Goal: Information Seeking & Learning: Learn about a topic

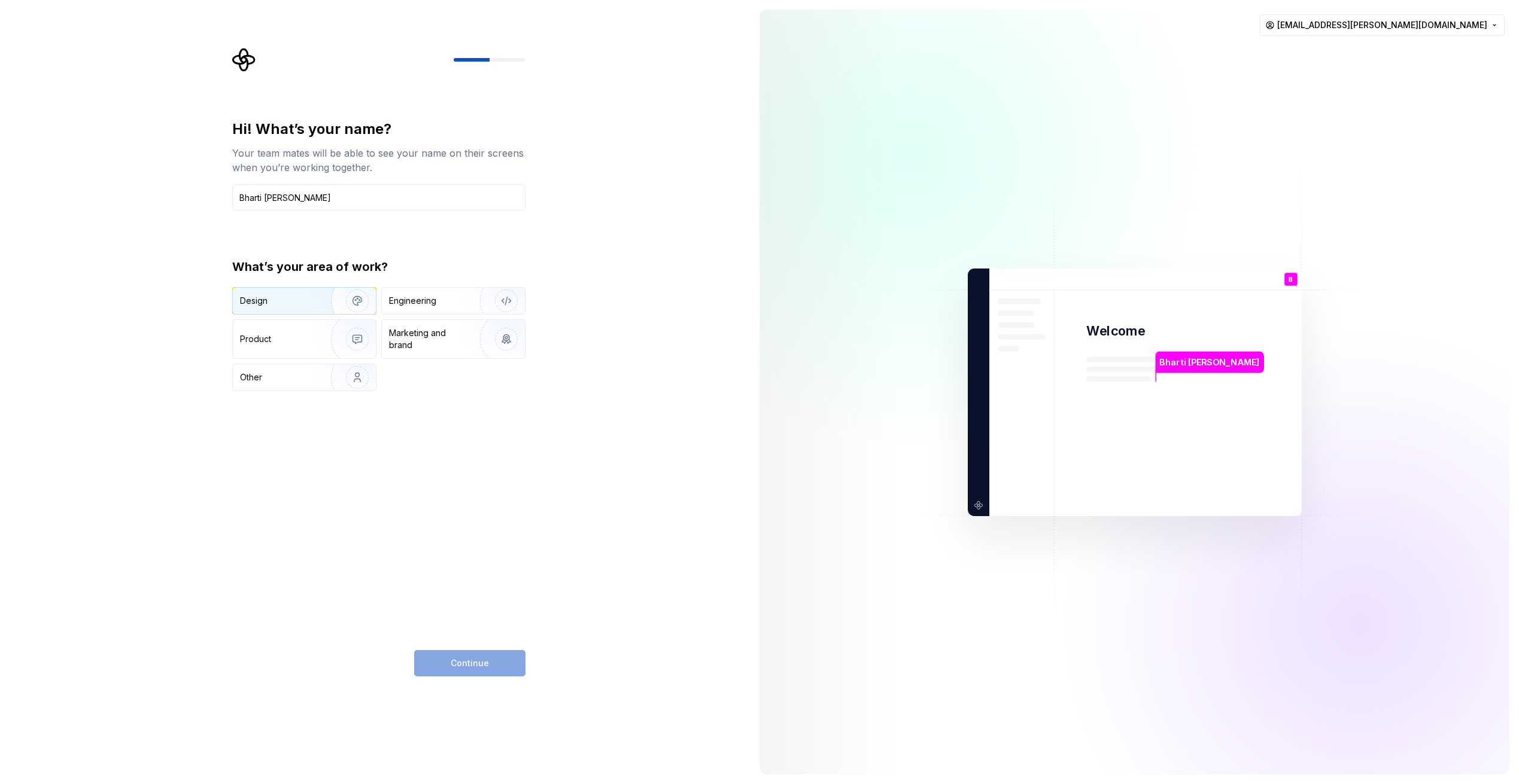
type input "Bharti [PERSON_NAME]"
click at [321, 294] on img "button" at bounding box center [349, 301] width 77 height 80
click at [480, 667] on span "Continue" at bounding box center [470, 663] width 39 height 12
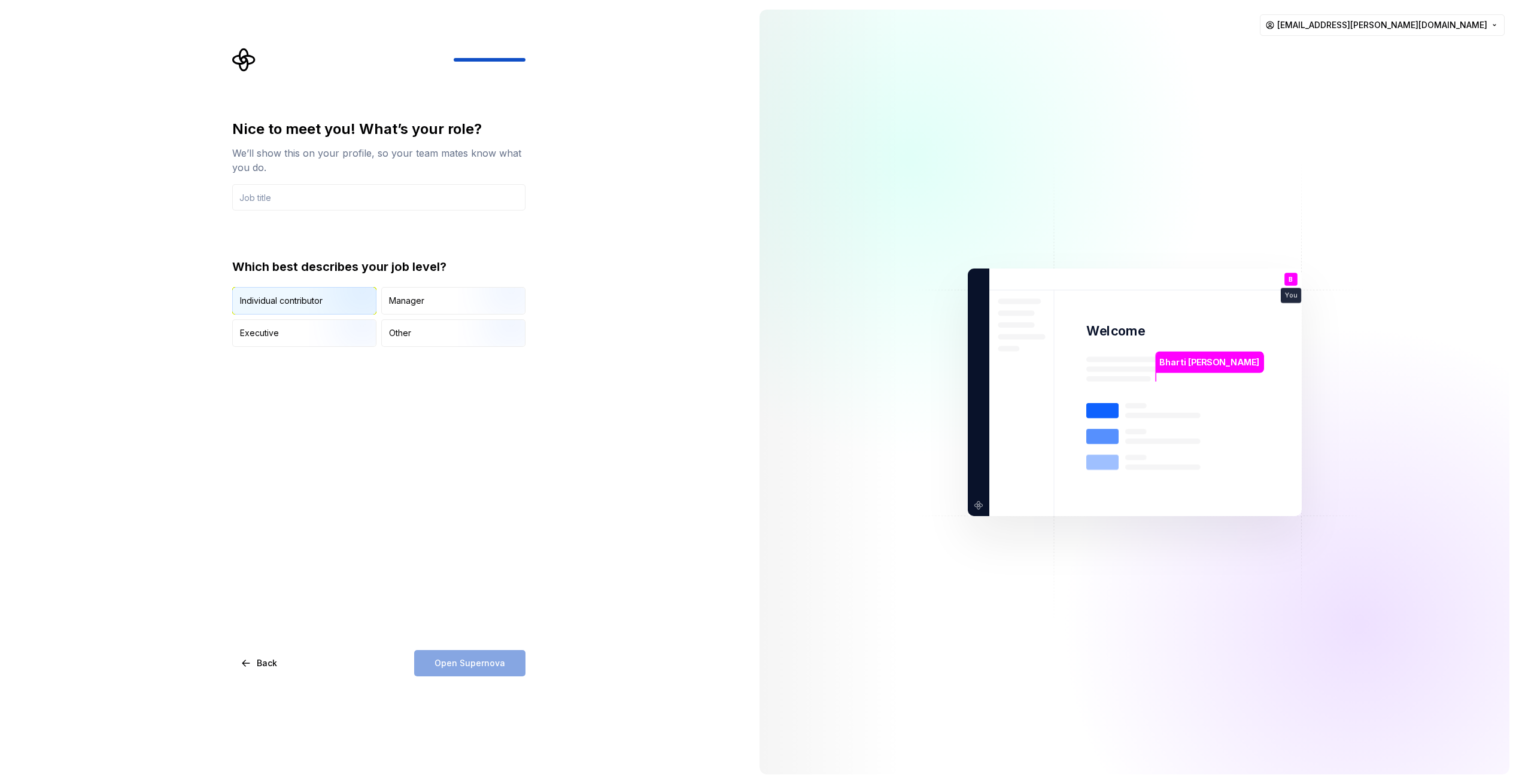
click at [349, 303] on img "button" at bounding box center [347, 316] width 77 height 80
click at [320, 198] on input "text" at bounding box center [379, 197] width 293 height 26
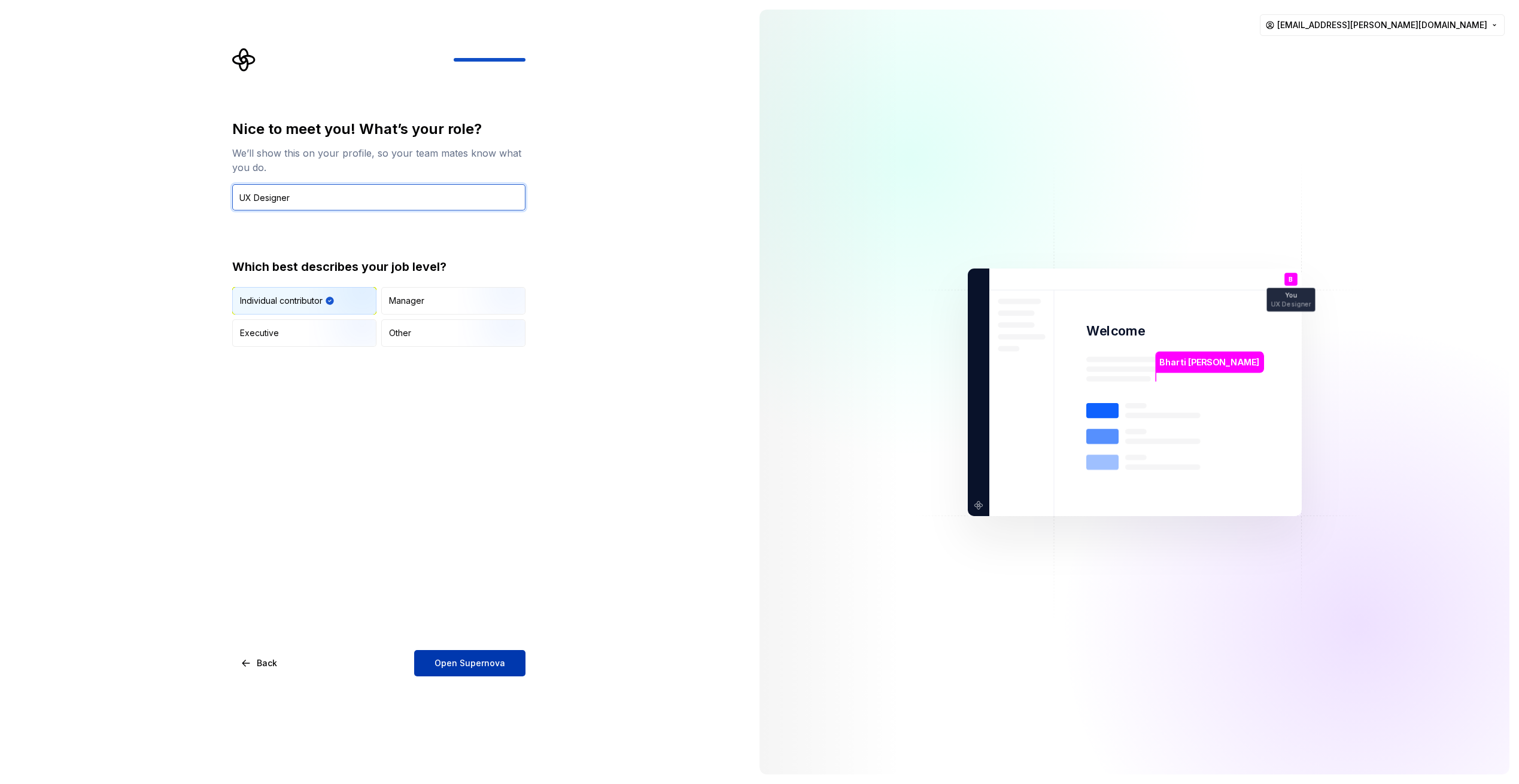
type input "UX Designer"
click at [457, 662] on span "Open Supernova" at bounding box center [469, 663] width 71 height 12
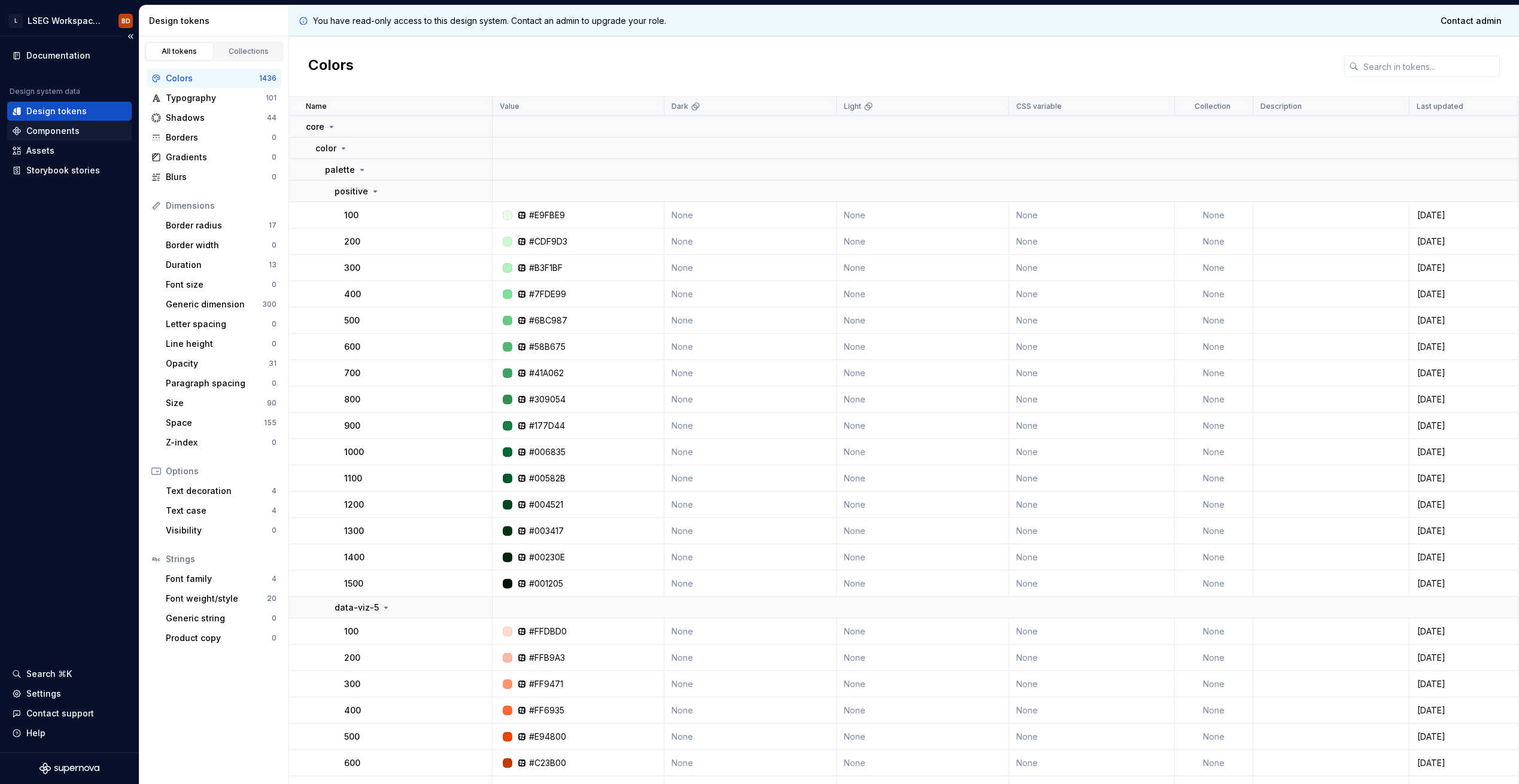
click at [40, 134] on div "Components" at bounding box center [53, 131] width 53 height 12
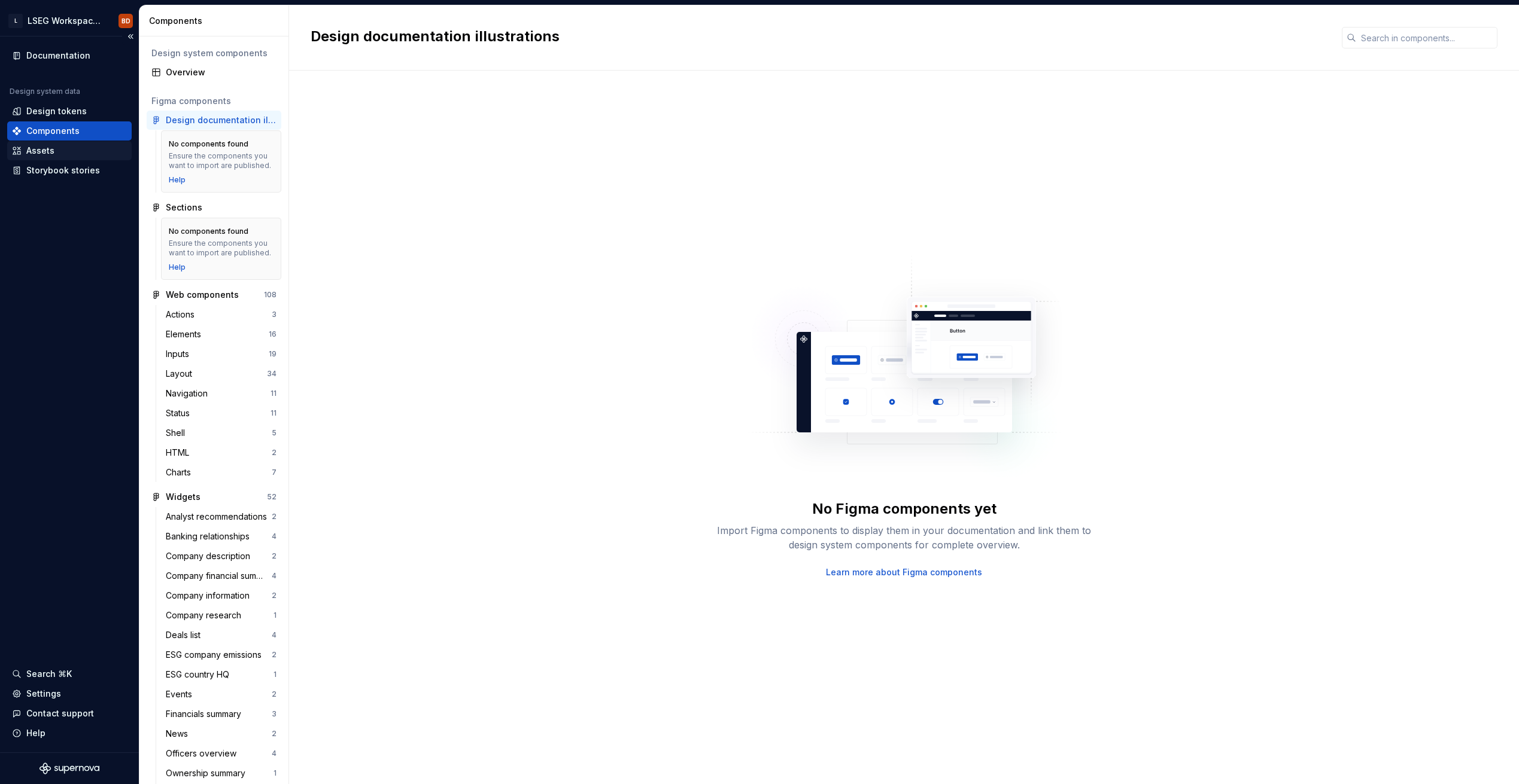
click at [30, 151] on div "Assets" at bounding box center [40, 151] width 28 height 12
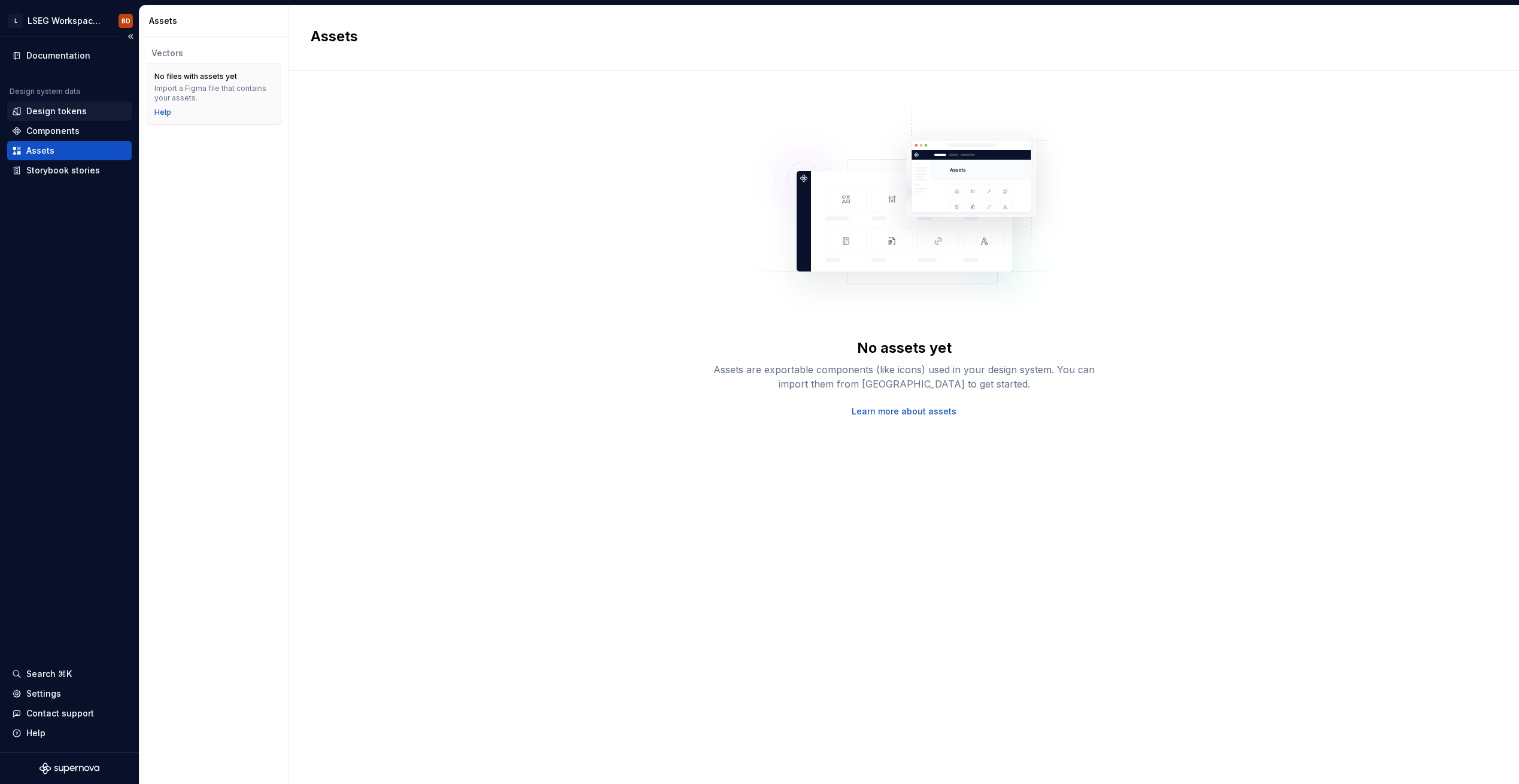
click at [46, 109] on div "Design tokens" at bounding box center [56, 111] width 60 height 12
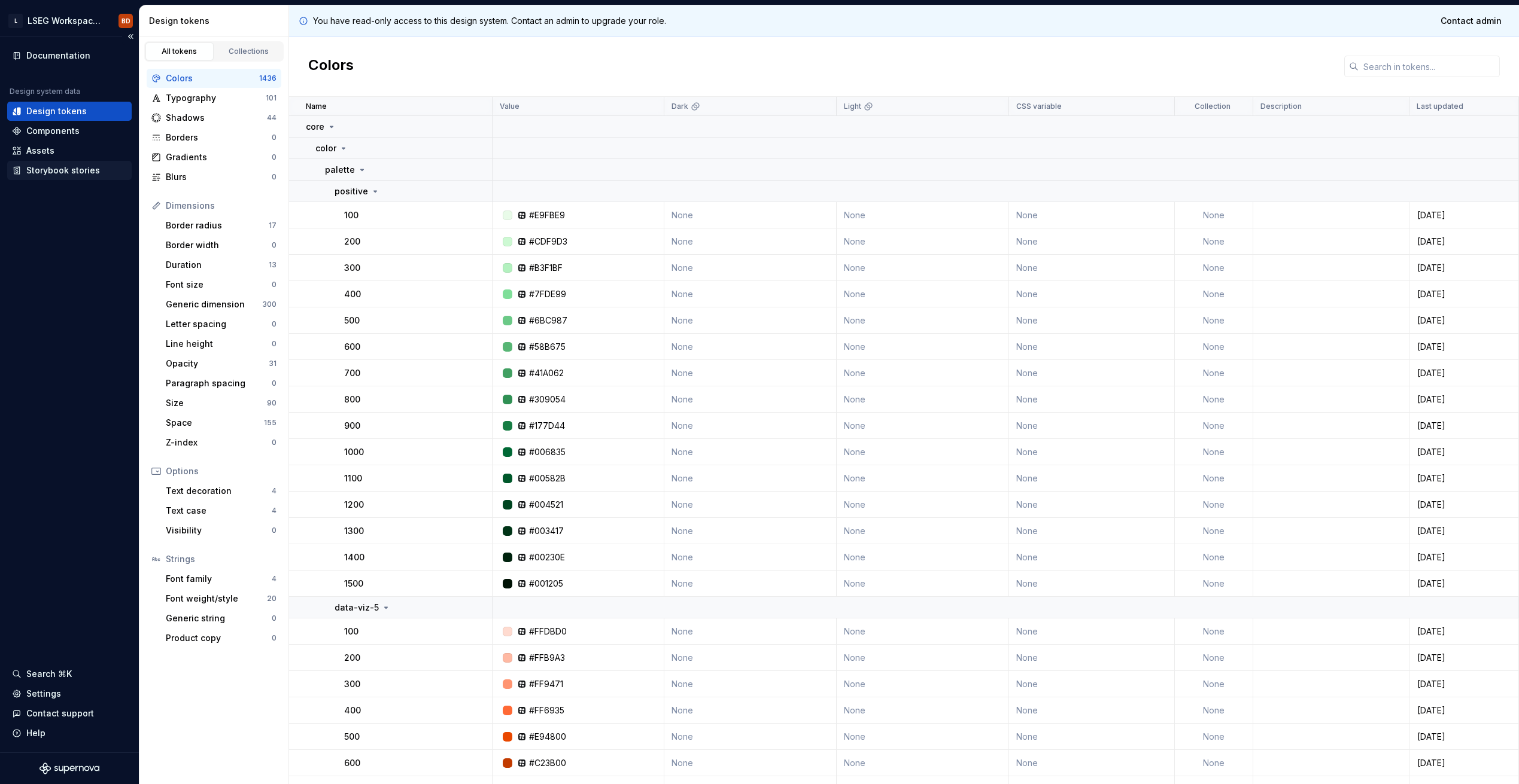
click at [62, 168] on div "Storybook stories" at bounding box center [62, 171] width 74 height 12
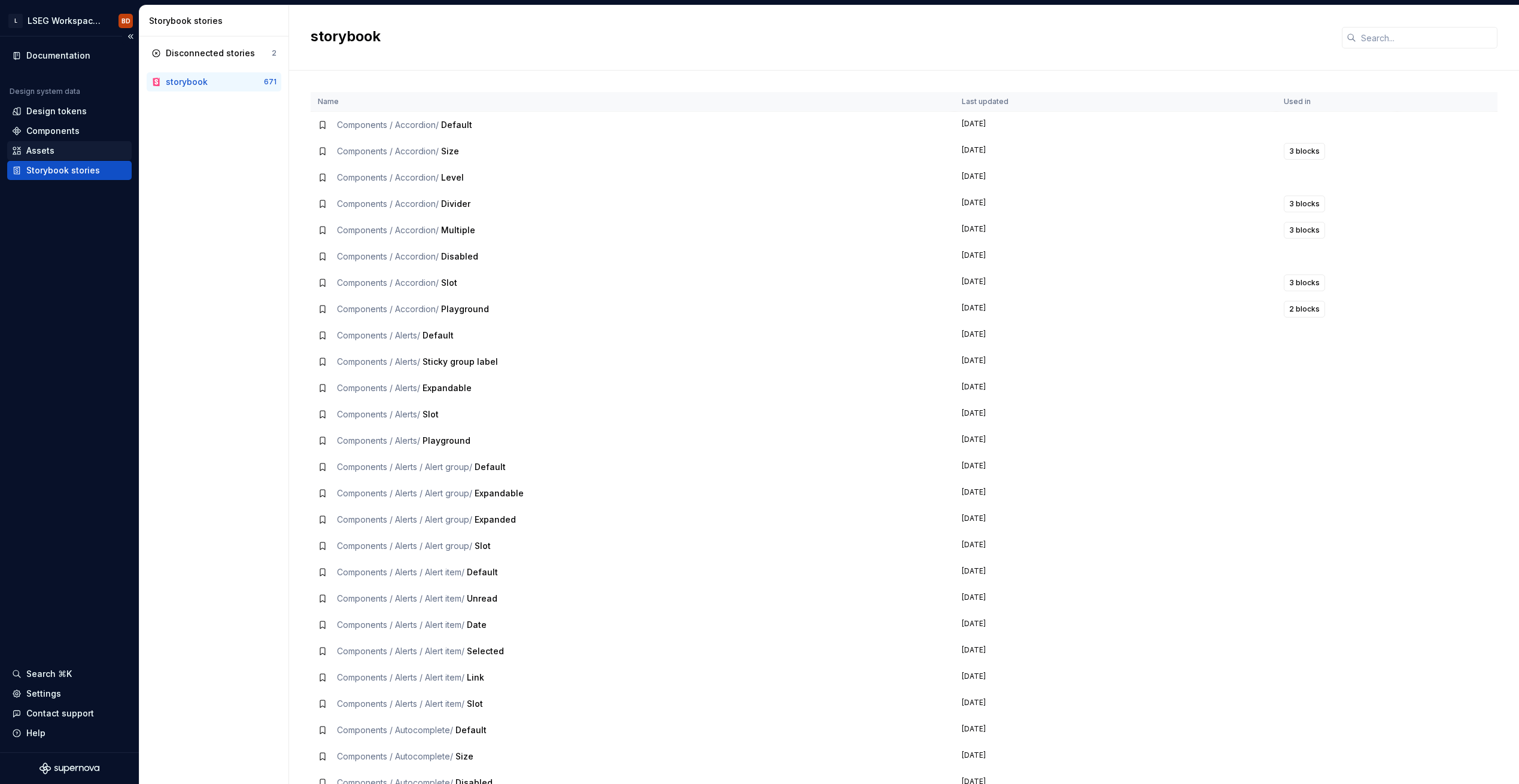
click at [36, 149] on div "Assets" at bounding box center [40, 151] width 28 height 12
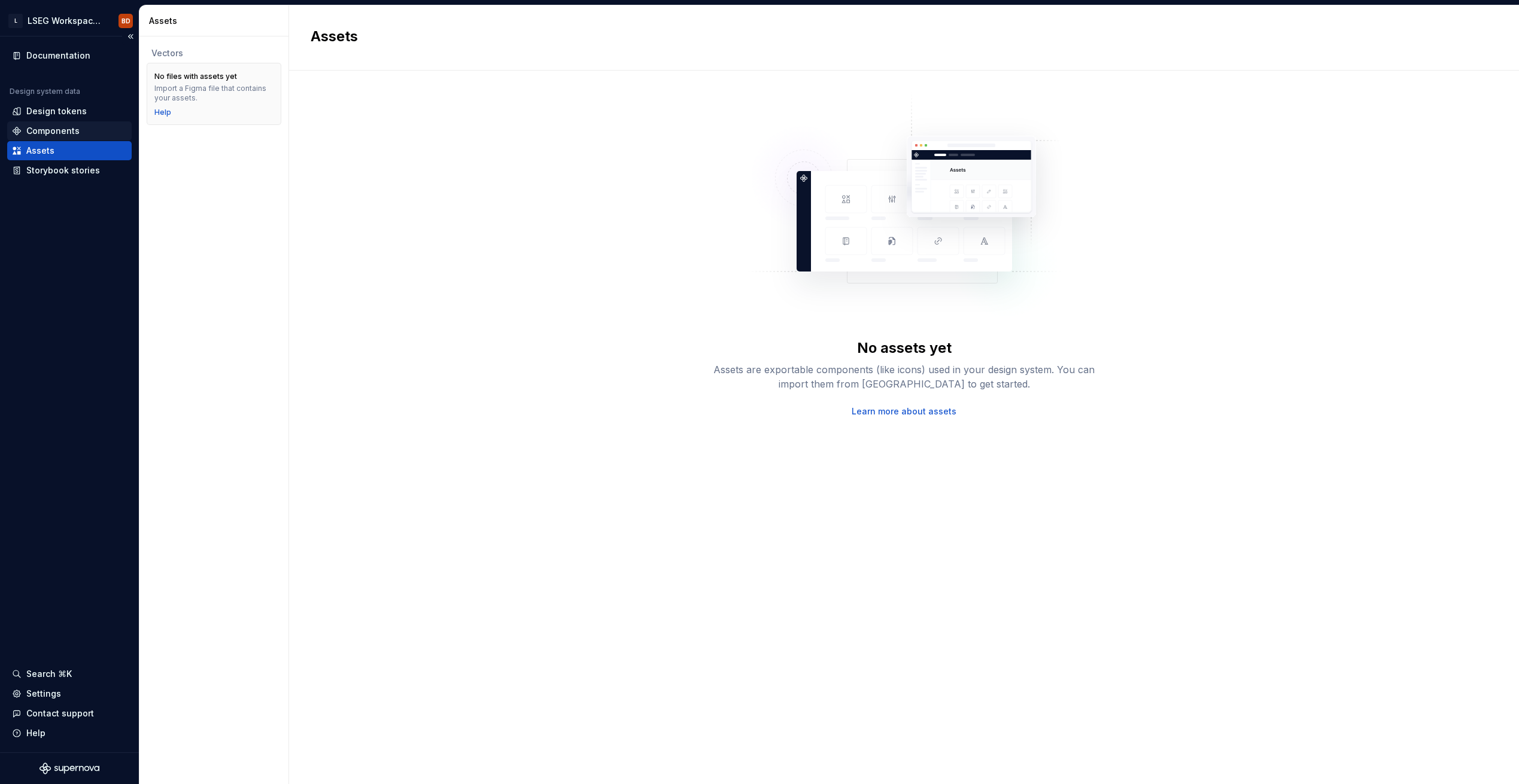
click at [41, 129] on div "Components" at bounding box center [53, 131] width 53 height 12
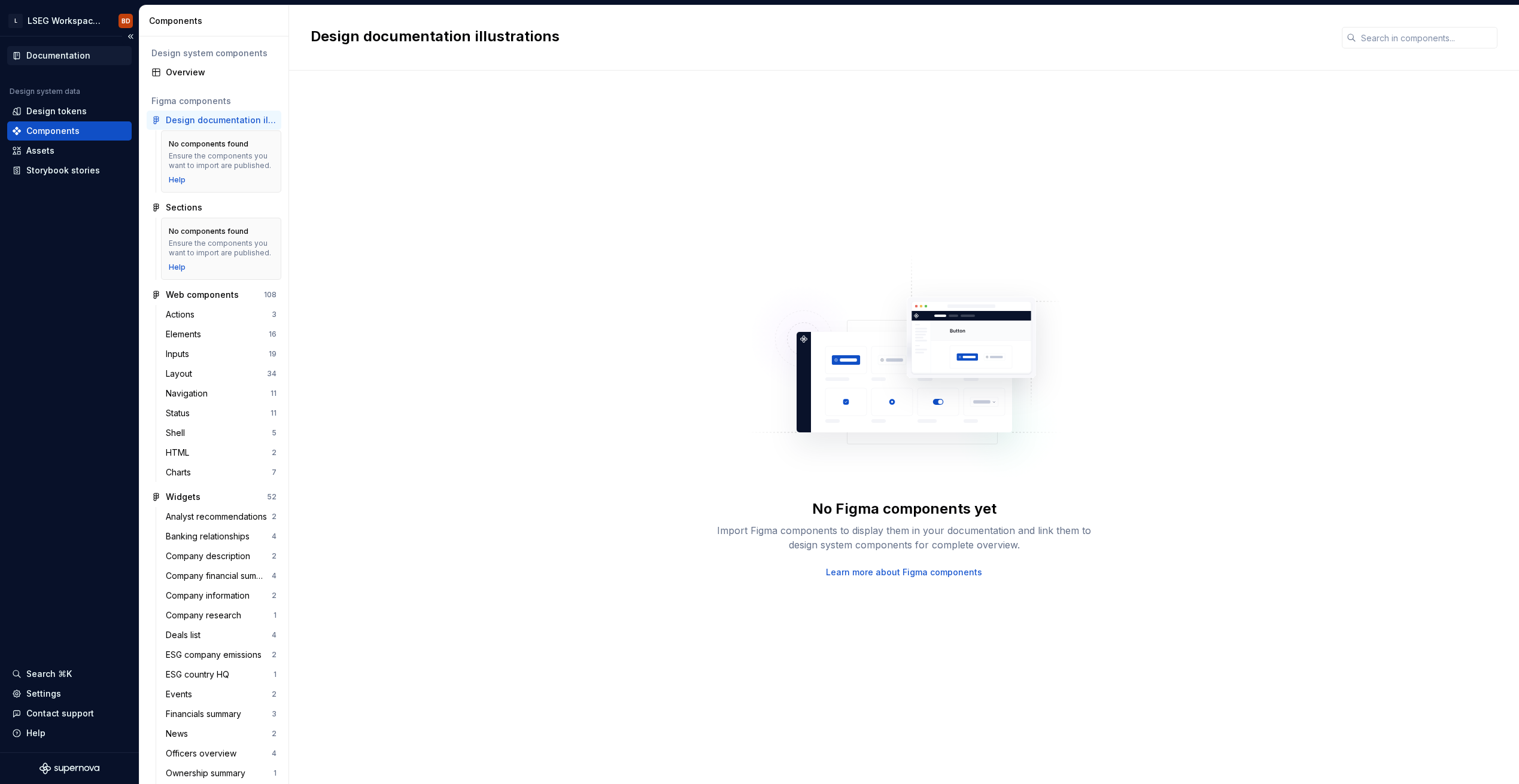
click at [44, 50] on div "Documentation" at bounding box center [58, 56] width 64 height 12
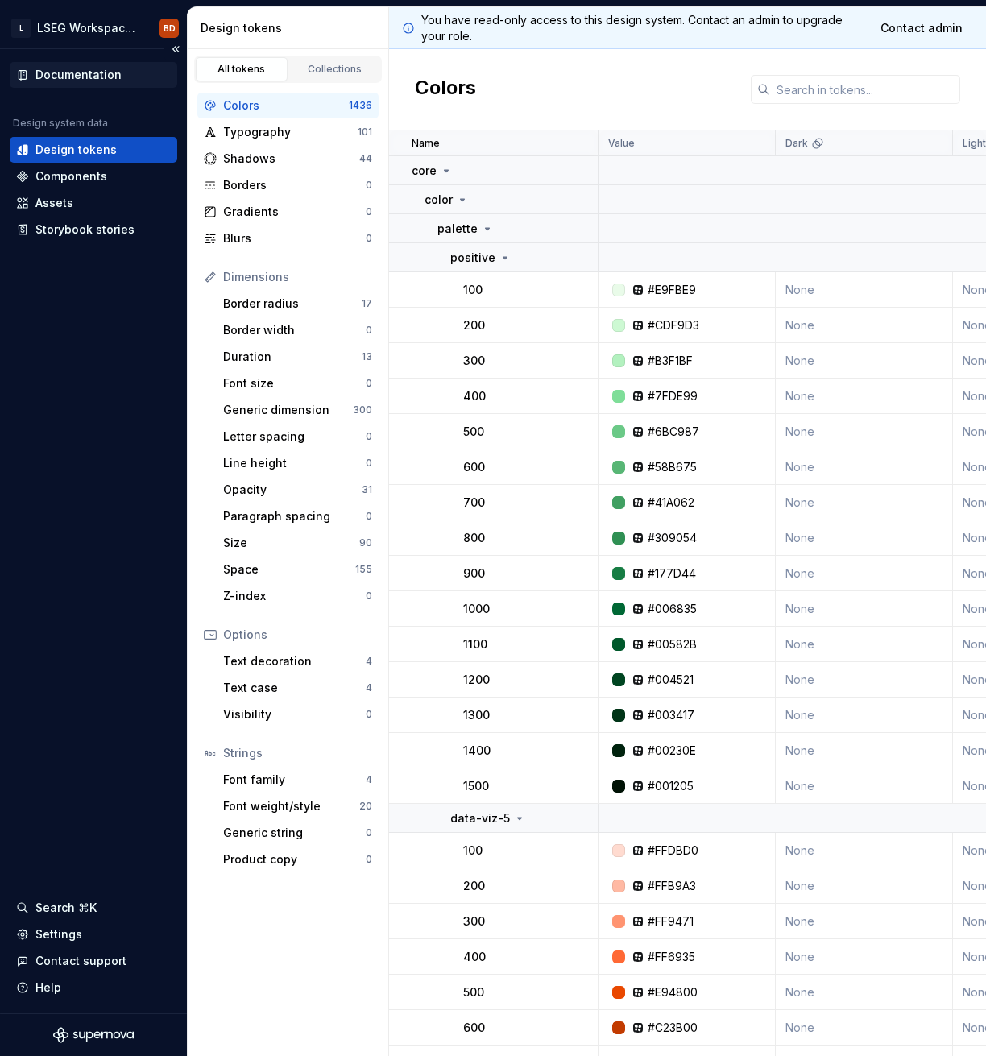
click at [76, 77] on div "Documentation" at bounding box center [78, 75] width 86 height 16
click at [64, 77] on div "Documentation" at bounding box center [78, 75] width 86 height 16
